Goal: Find specific page/section: Find specific page/section

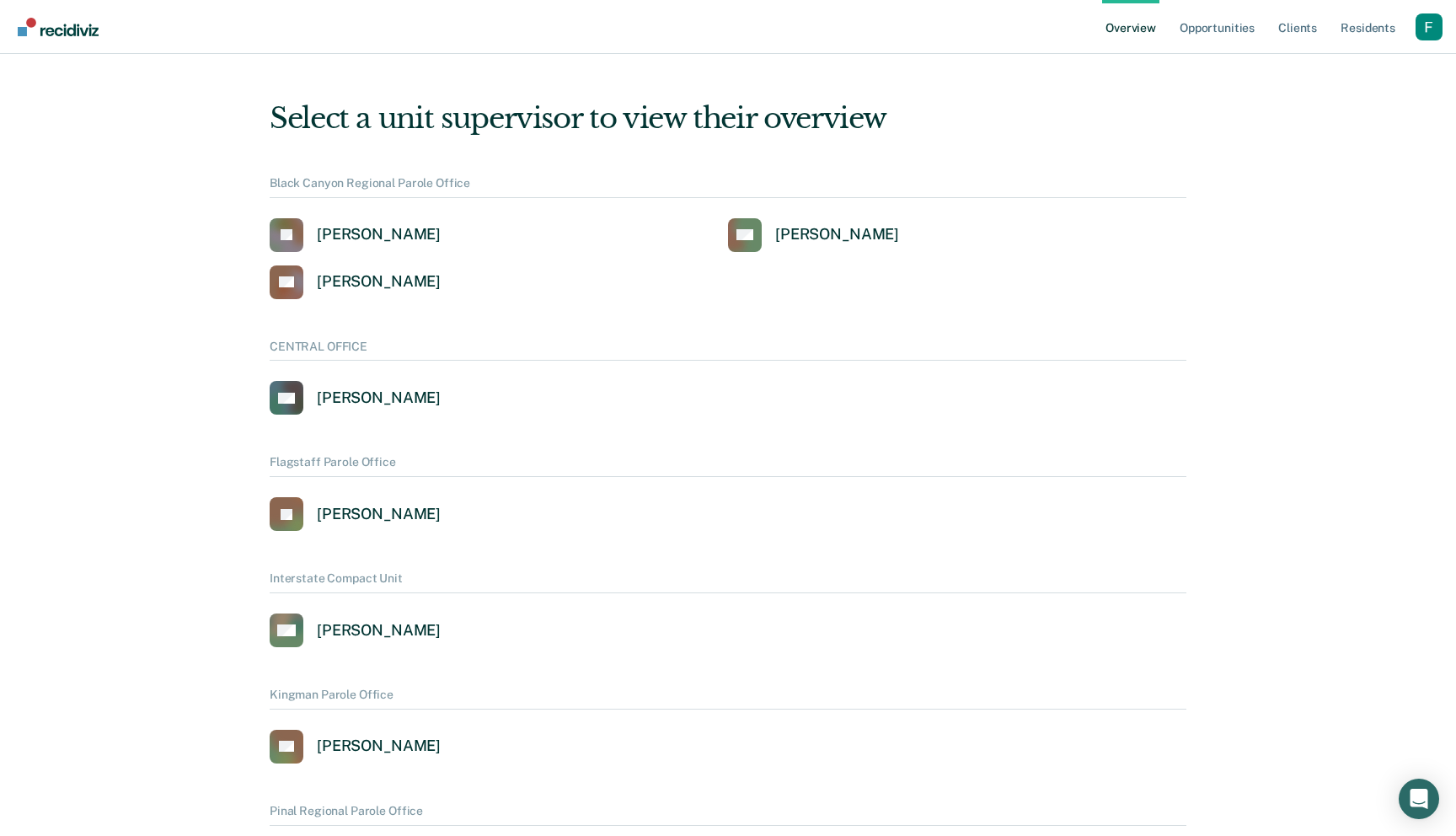
click at [1422, 23] on div "Profile dropdown button" at bounding box center [1429, 27] width 27 height 27
click at [1313, 61] on link "Profile" at bounding box center [1361, 68] width 136 height 14
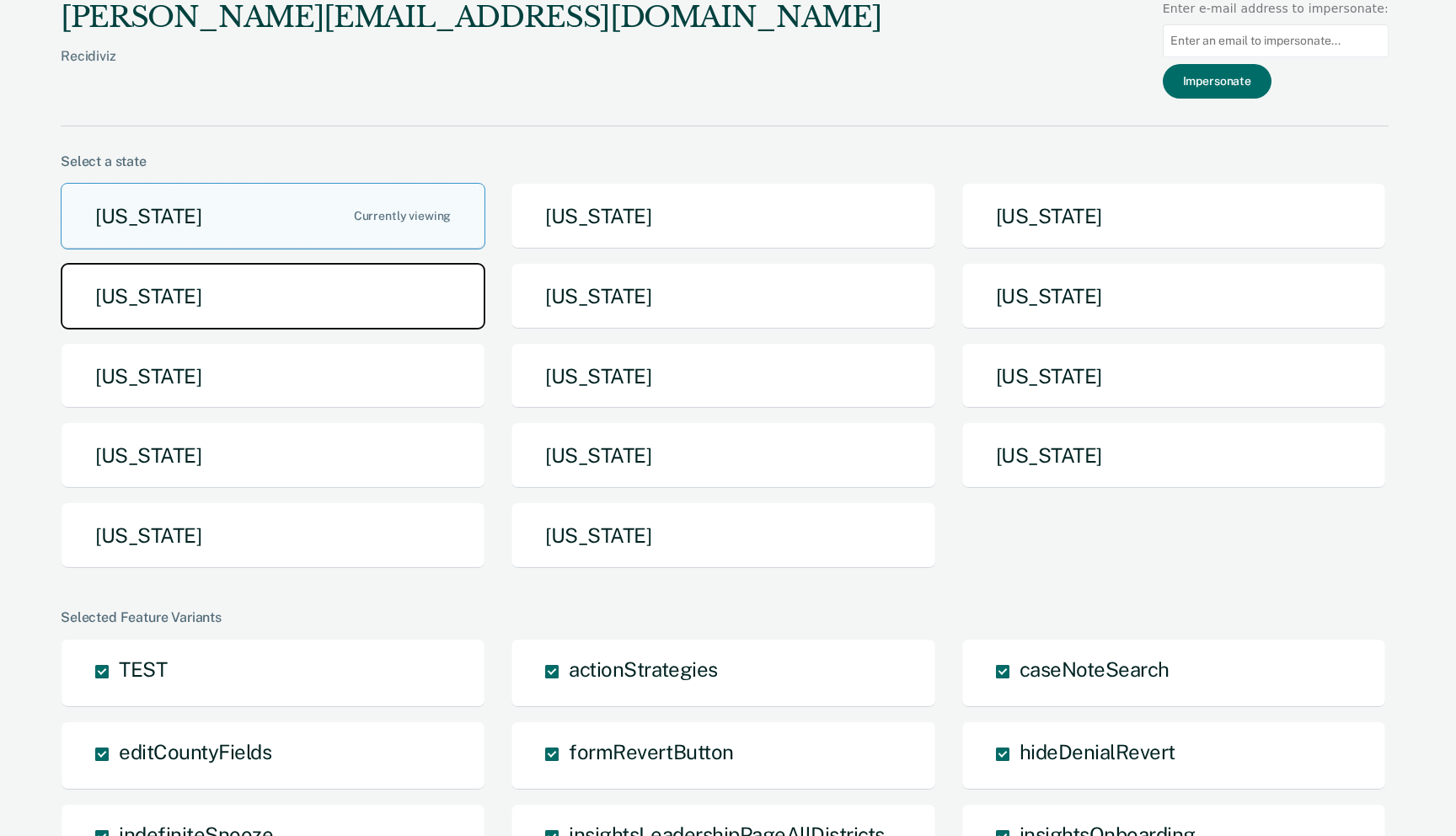
click at [393, 295] on button "[US_STATE]" at bounding box center [273, 296] width 425 height 66
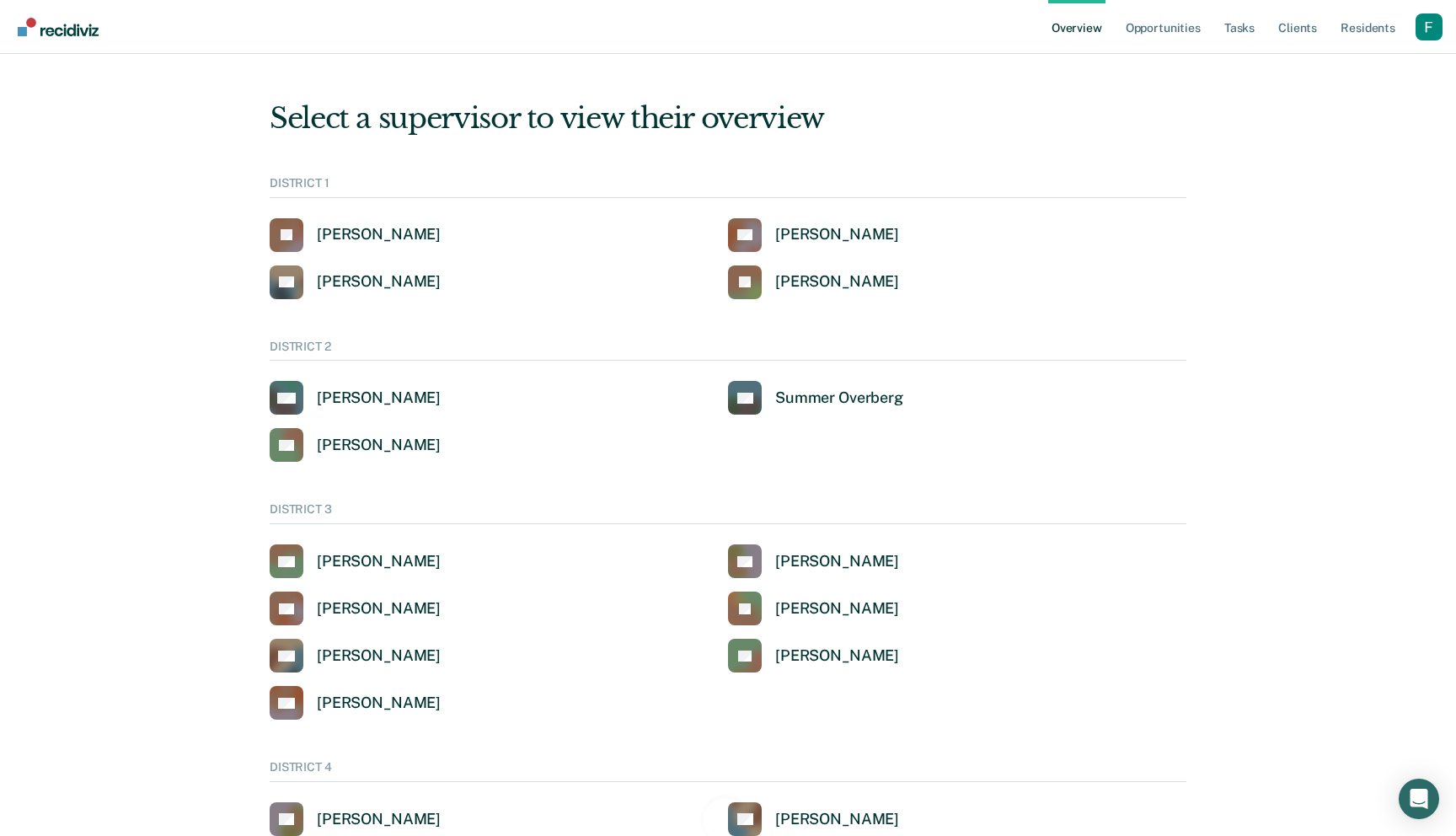
click at [1425, 32] on div "Profile dropdown button" at bounding box center [1429, 27] width 27 height 27
click at [1339, 112] on link "Go to Operations" at bounding box center [1357, 109] width 143 height 14
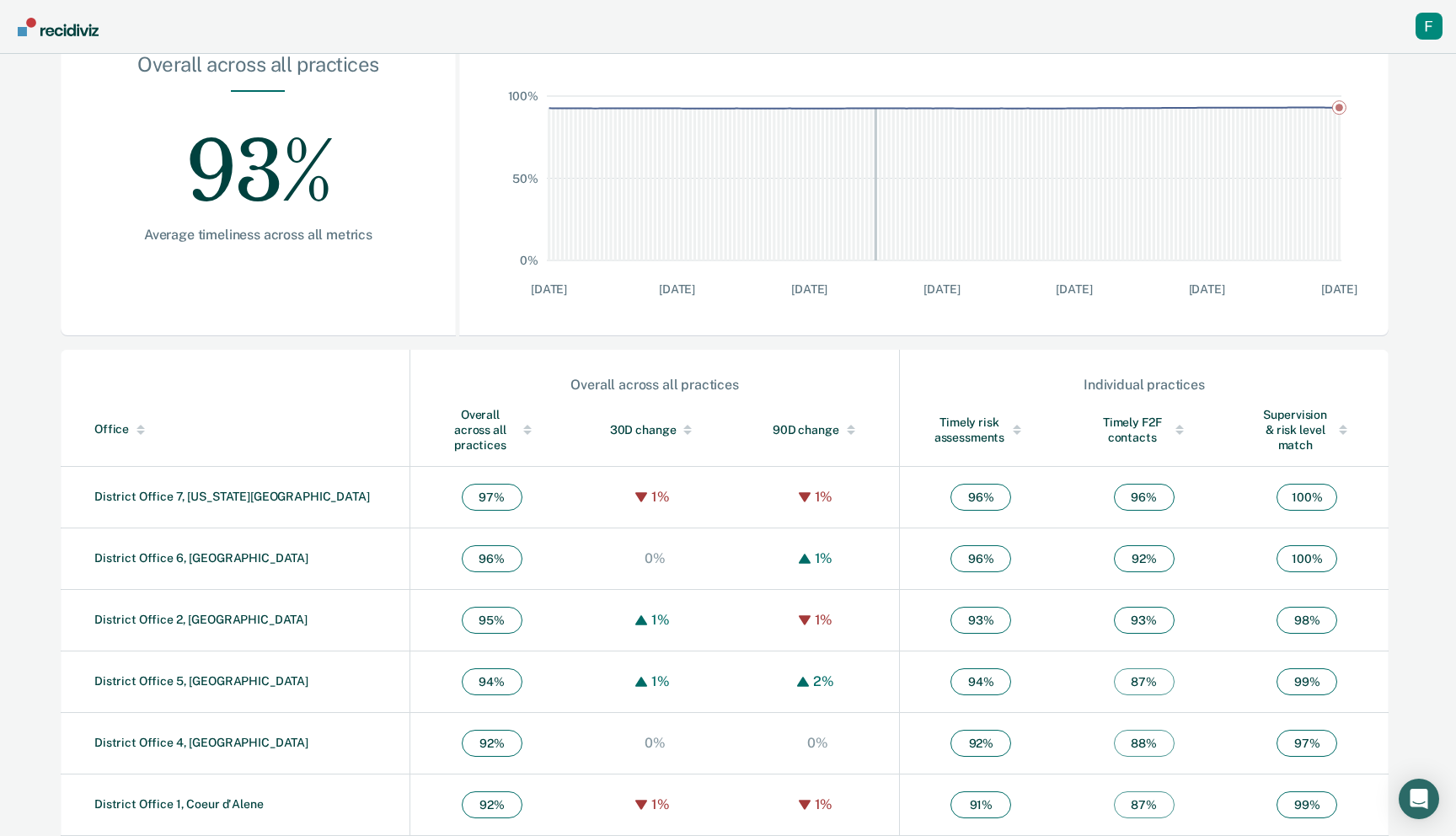
scroll to position [338, 0]
